Goal: Task Accomplishment & Management: Complete application form

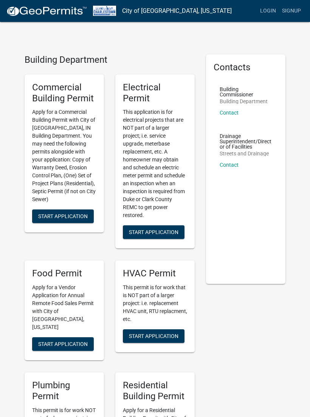
click at [265, 14] on link "Login" at bounding box center [268, 11] width 22 height 14
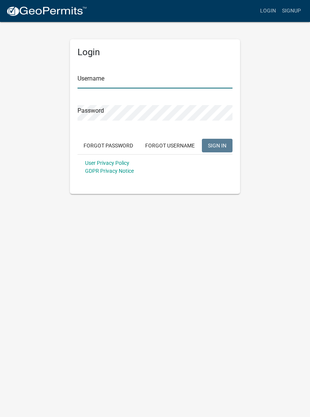
click at [137, 79] on input "Username" at bounding box center [155, 81] width 155 height 16
type input "Tpurcell"
click at [217, 145] on button "SIGN IN" at bounding box center [217, 146] width 31 height 14
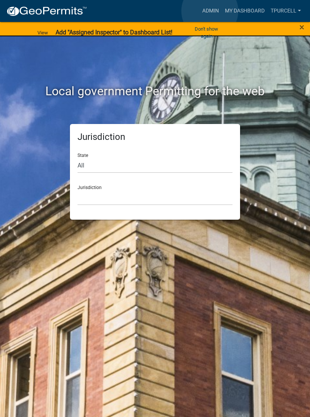
click at [210, 11] on link "Admin" at bounding box center [210, 11] width 23 height 14
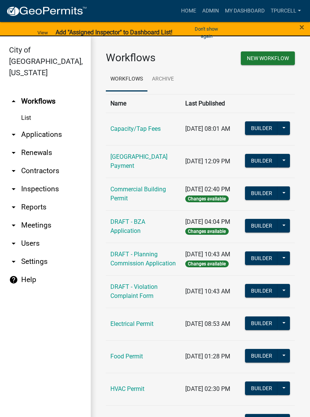
click at [49, 126] on link "arrow_drop_down Applications" at bounding box center [45, 135] width 91 height 18
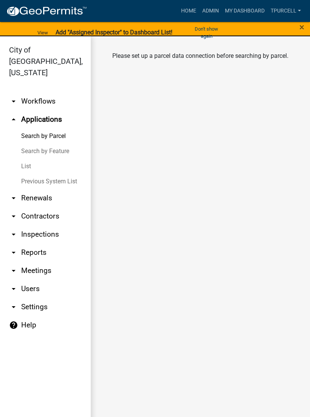
click at [28, 159] on link "List" at bounding box center [45, 166] width 91 height 15
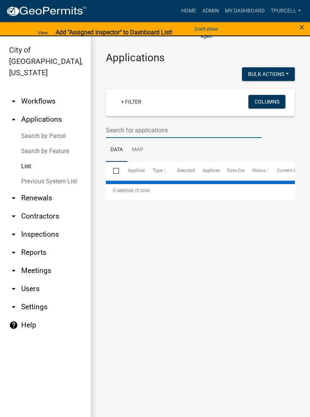
click at [147, 131] on input "text" at bounding box center [184, 131] width 156 height 16
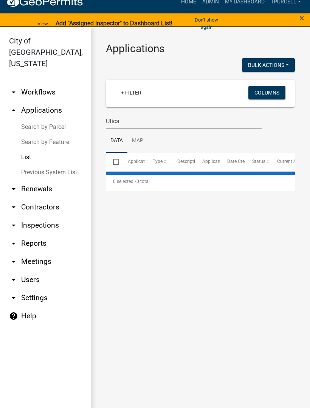
scroll to position [9, 0]
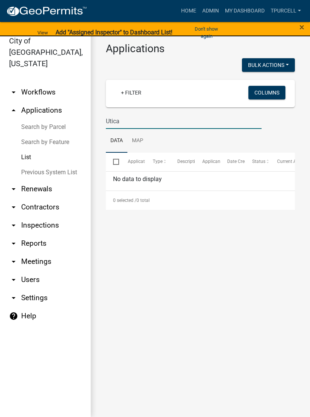
click at [135, 119] on input "Utica" at bounding box center [184, 121] width 156 height 16
type input "U"
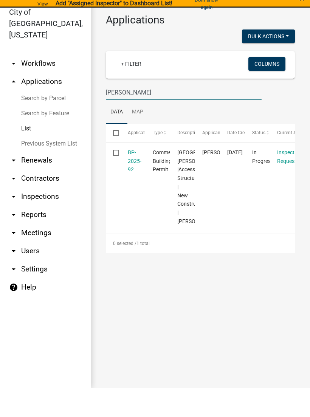
type input "[PERSON_NAME]"
click at [135, 179] on link "BP-2025-92" at bounding box center [135, 190] width 14 height 23
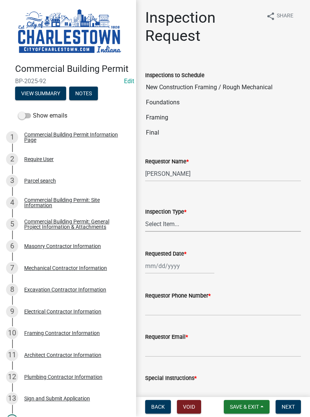
click at [164, 222] on select "Select Item... New Construction Framing / Rough Mechanical Foundations Concrete…" at bounding box center [223, 225] width 156 height 16
select select "070efa9d-54c2-47c8-ac16-f05a66721b1b"
click at [171, 263] on div at bounding box center [179, 267] width 69 height 16
select select "8"
select select "2025"
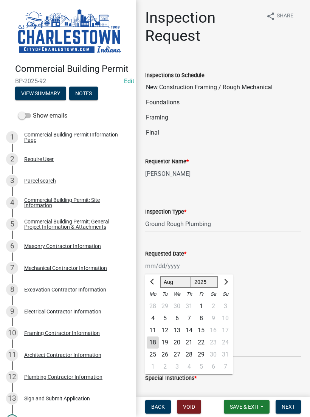
click at [154, 344] on div "18" at bounding box center [153, 343] width 12 height 12
type input "[DATE]"
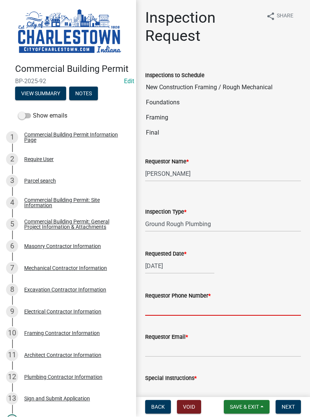
click at [193, 304] on input "Requestor Phone Number *" at bounding box center [223, 309] width 156 height 16
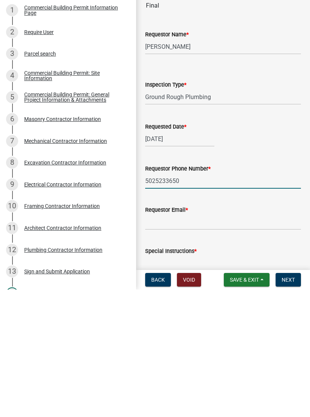
type input "5025233650"
click at [183, 342] on input "Requestor Email *" at bounding box center [223, 350] width 156 height 16
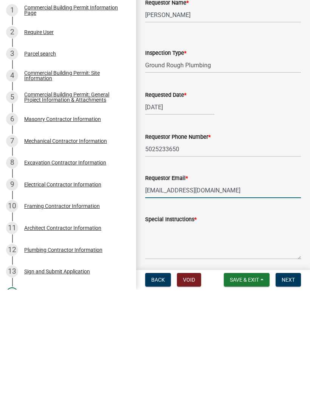
scroll to position [33, 0]
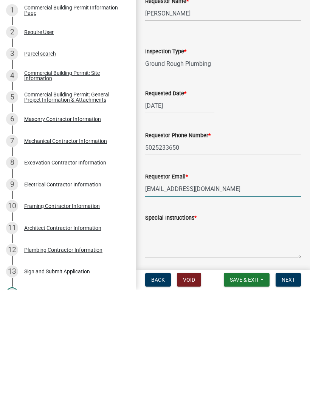
type input "[EMAIL_ADDRESS][DOMAIN_NAME]"
click at [190, 350] on textarea "Special Instructions *" at bounding box center [223, 368] width 156 height 36
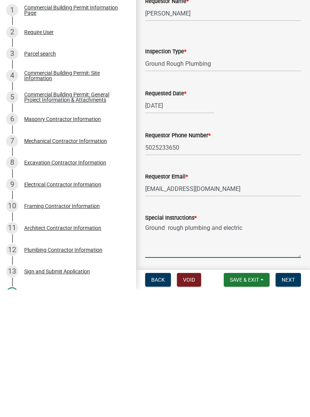
click at [270, 350] on textarea "Ground rough plumbing and electric" at bounding box center [223, 368] width 156 height 36
type textarea "Ground rough plumbing and electric"
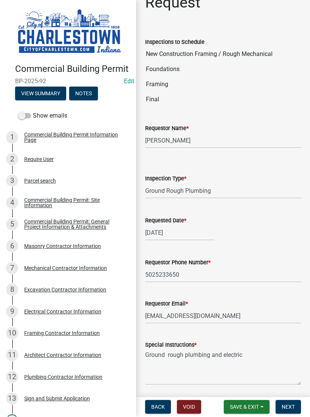
click at [293, 404] on span "Next" at bounding box center [288, 407] width 13 height 6
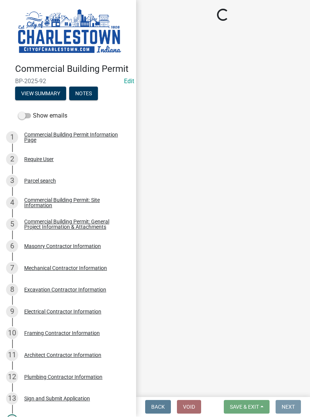
scroll to position [0, 0]
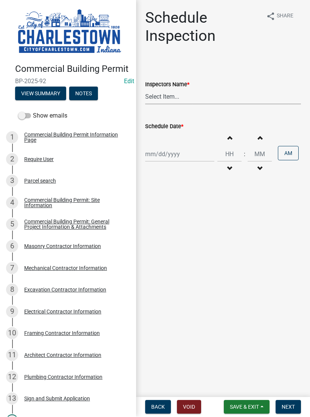
click at [168, 94] on select "Select Item... [PERSON_NAME] ([PERSON_NAME]) [PERSON_NAME] ([PERSON_NAME]) [PER…" at bounding box center [223, 97] width 156 height 16
select select "63e5a778-15f7-4a13-aba2-a6e5541a0fb3"
click at [171, 155] on div at bounding box center [179, 155] width 69 height 16
select select "8"
select select "2025"
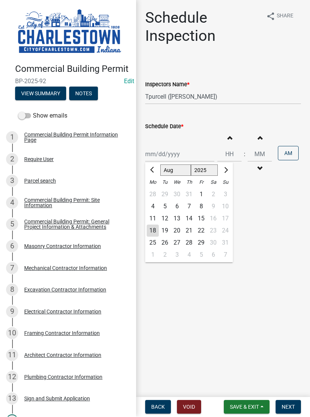
click at [156, 231] on div "18" at bounding box center [153, 231] width 12 height 12
type input "[DATE]"
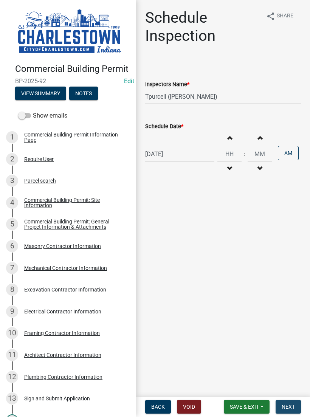
click at [289, 405] on span "Next" at bounding box center [288, 407] width 13 height 6
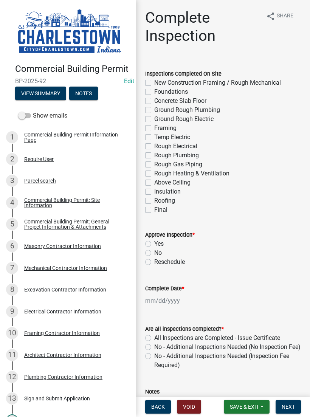
click at [251, 405] on span "Save & Exit" at bounding box center [244, 407] width 29 height 6
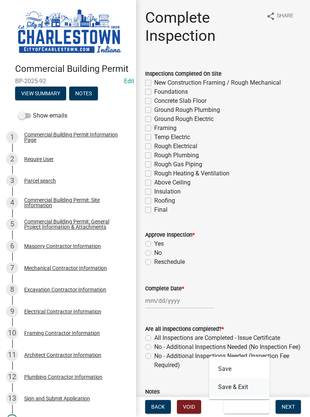
click at [239, 388] on button "Save & Exit" at bounding box center [239, 388] width 61 height 18
